Goal: Information Seeking & Learning: Learn about a topic

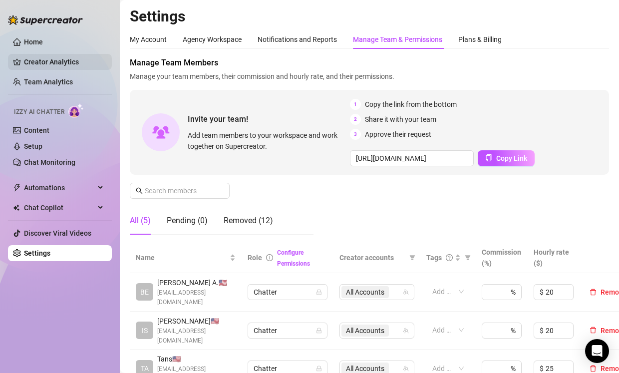
click at [78, 64] on link "Creator Analytics" at bounding box center [64, 62] width 80 height 16
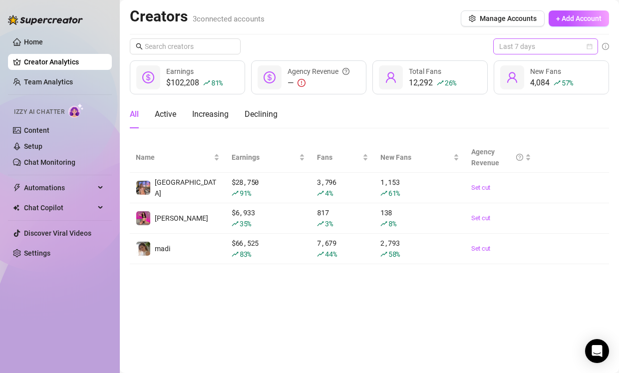
click at [540, 46] on span "Last 7 days" at bounding box center [546, 46] width 93 height 15
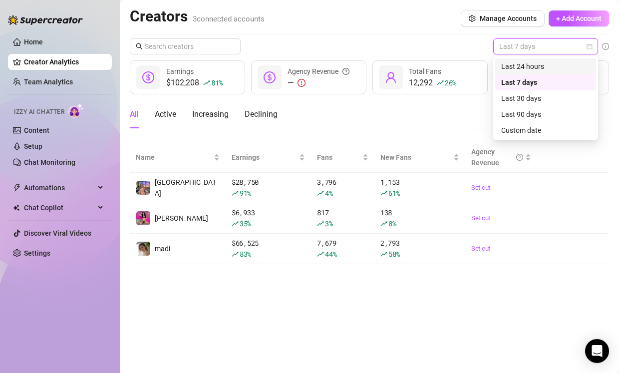
click at [535, 64] on div "Last 24 hours" at bounding box center [546, 66] width 89 height 11
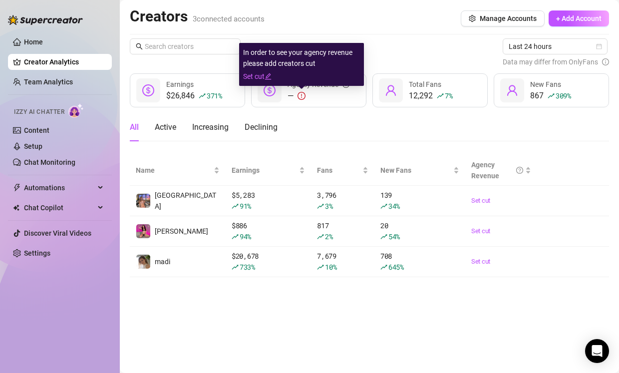
click at [303, 95] on icon "exclamation-circle" at bounding box center [302, 96] width 8 height 8
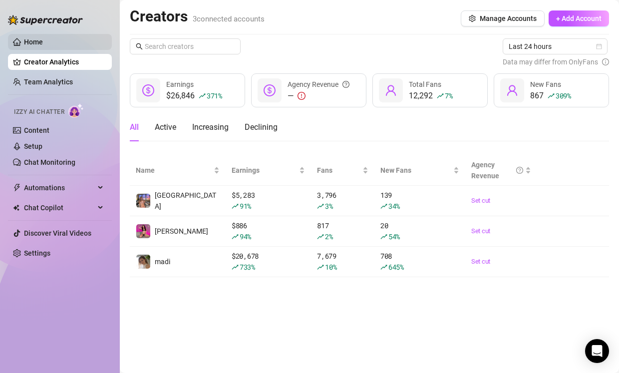
click at [39, 39] on link "Home" at bounding box center [33, 42] width 19 height 8
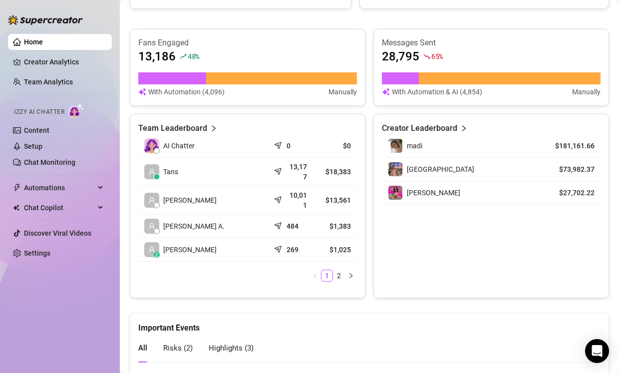
scroll to position [523, 0]
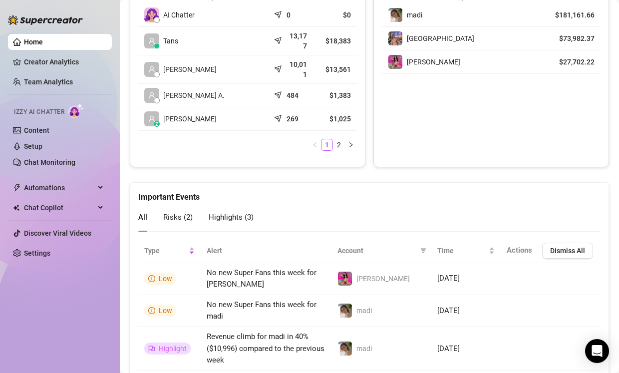
click at [235, 219] on span "Highlights ( 3 )" at bounding box center [231, 217] width 45 height 9
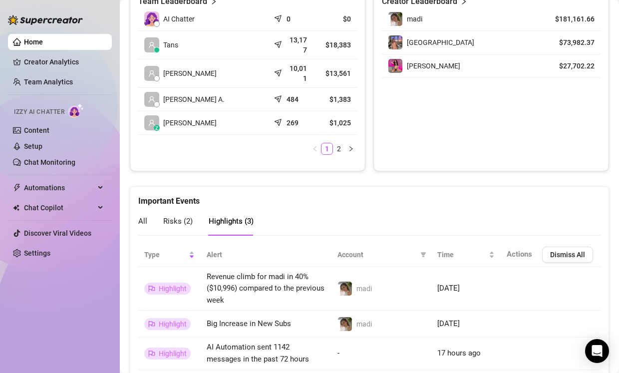
scroll to position [527, 0]
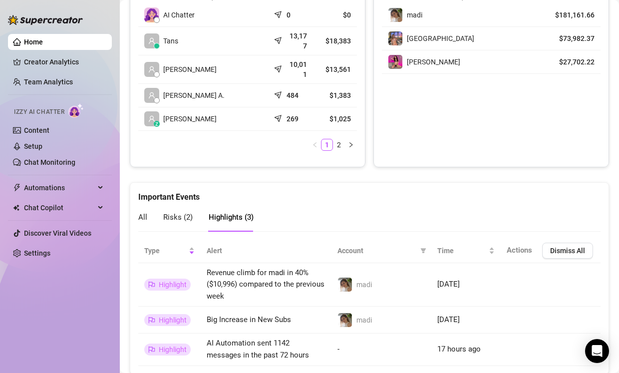
click at [188, 217] on span "Risks ( 2 )" at bounding box center [177, 217] width 29 height 9
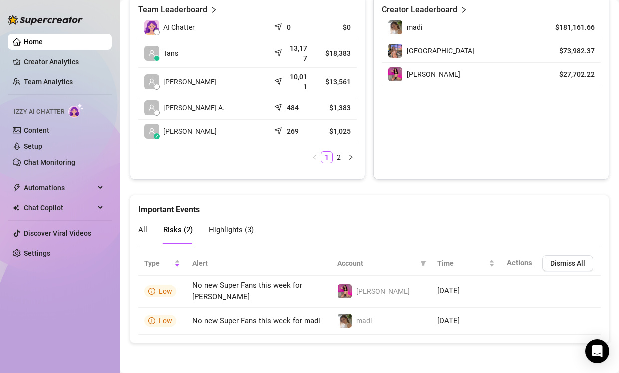
scroll to position [510, 0]
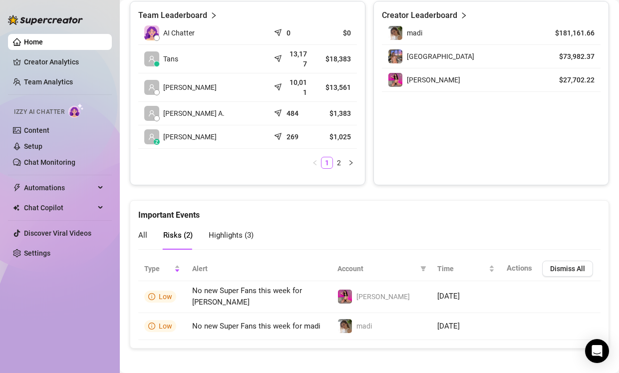
click at [143, 234] on span "All" at bounding box center [142, 235] width 9 height 9
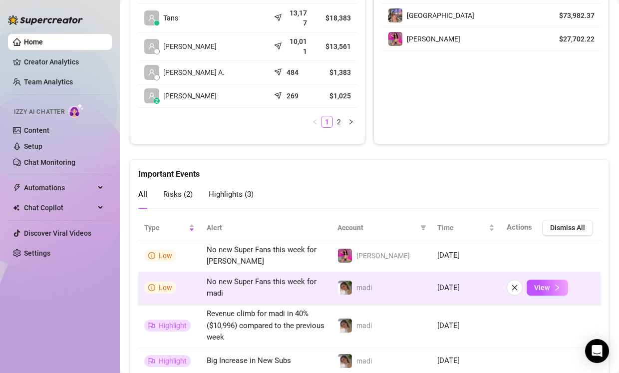
scroll to position [573, 0]
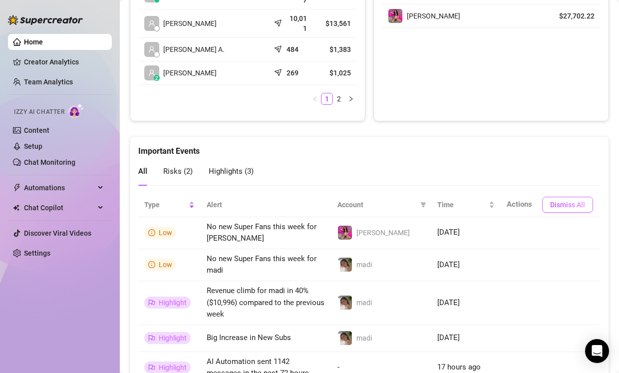
click at [577, 198] on button "Dismiss All" at bounding box center [567, 205] width 51 height 16
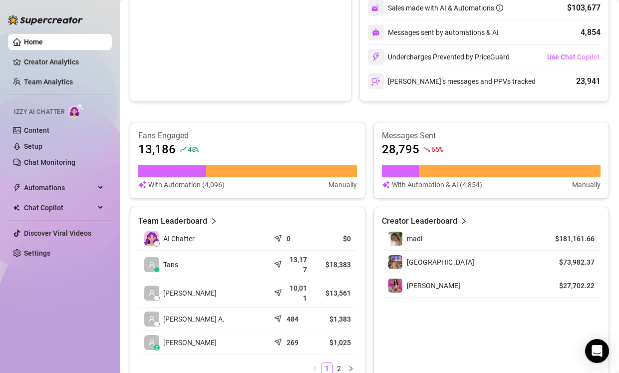
scroll to position [303, 0]
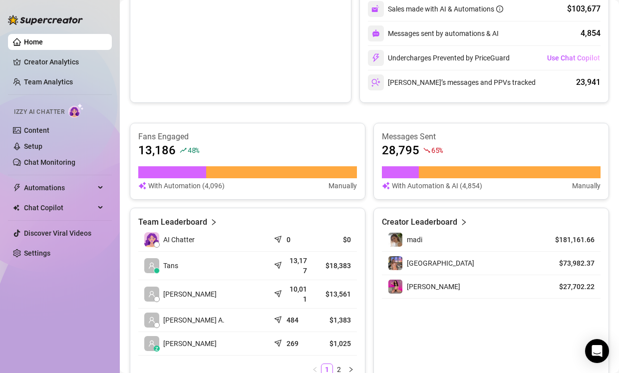
click at [456, 219] on div "Creator Leaderboard" at bounding box center [491, 222] width 219 height 12
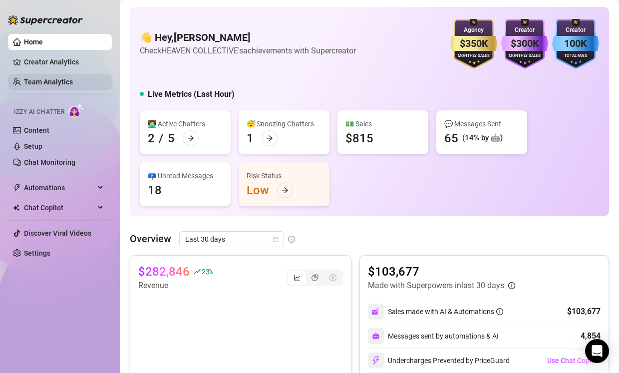
click at [73, 80] on link "Team Analytics" at bounding box center [48, 82] width 49 height 8
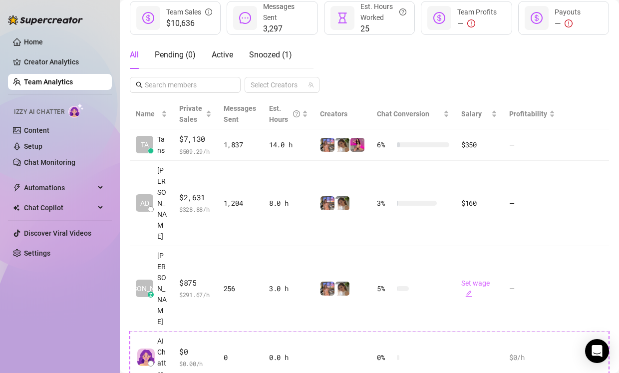
scroll to position [168, 0]
